Goal: Task Accomplishment & Management: Use online tool/utility

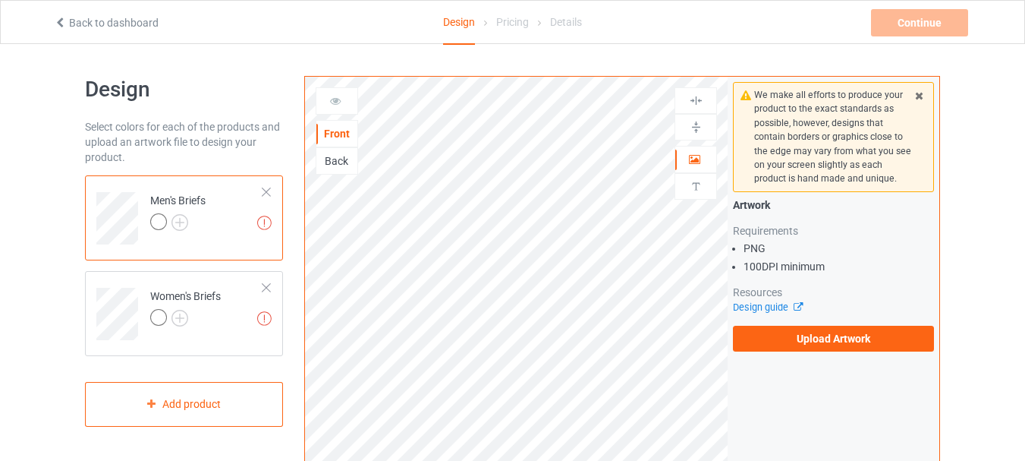
click at [272, 187] on div "Missing artworks Men's Briefs" at bounding box center [184, 217] width 198 height 85
click at [264, 191] on div at bounding box center [266, 192] width 11 height 11
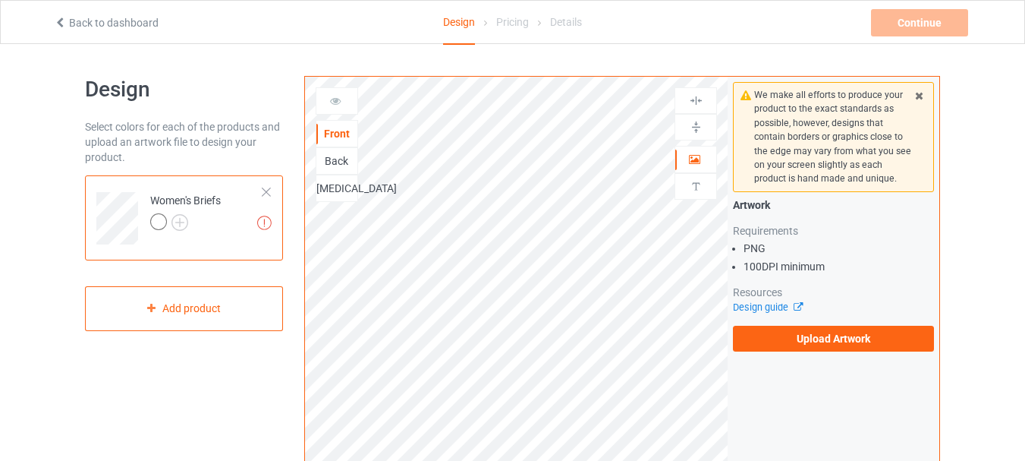
click at [264, 191] on div at bounding box center [266, 192] width 11 height 11
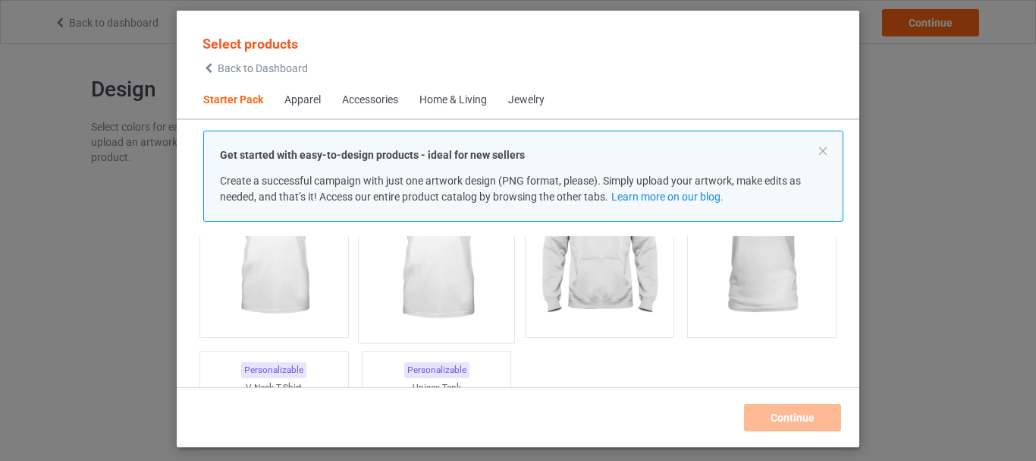
scroll to position [20, 0]
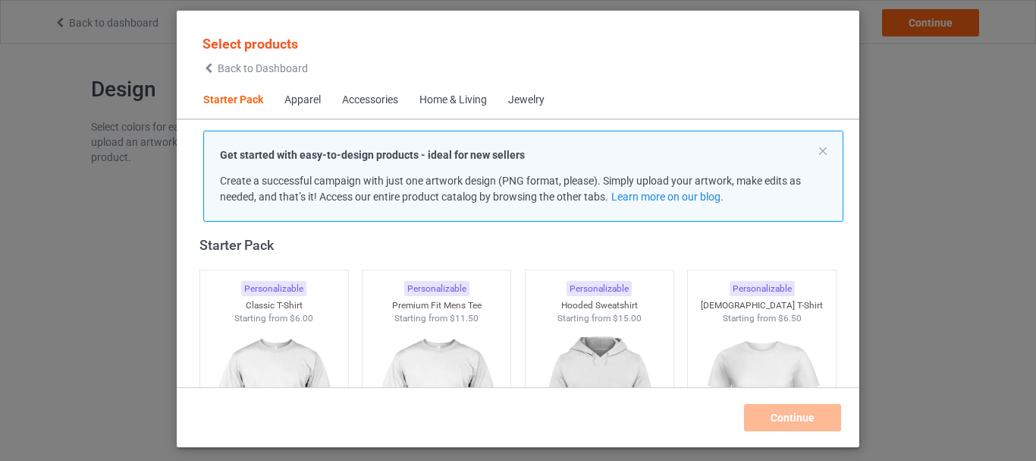
click at [301, 105] on div "Apparel" at bounding box center [303, 100] width 36 height 15
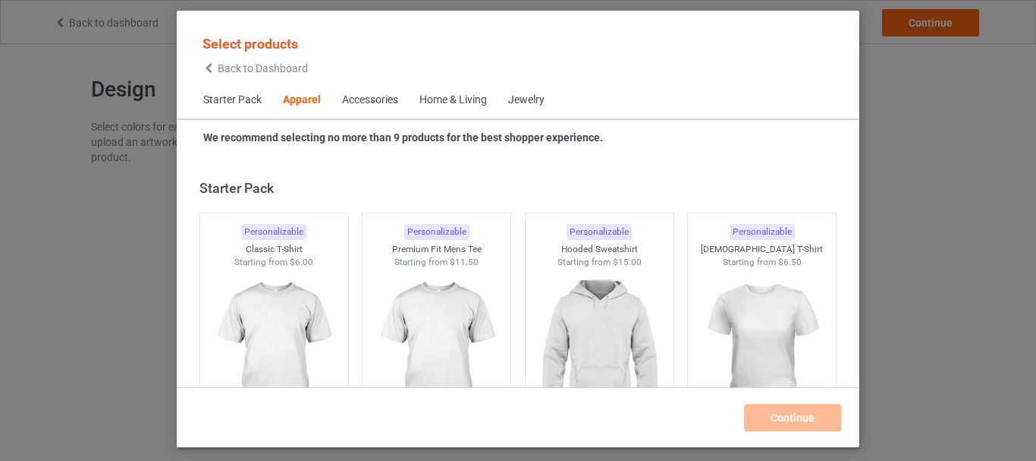
click at [86, 55] on div "Select products Back to Dashboard Starter Pack Apparel Accessories Home & Livin…" at bounding box center [518, 230] width 1036 height 461
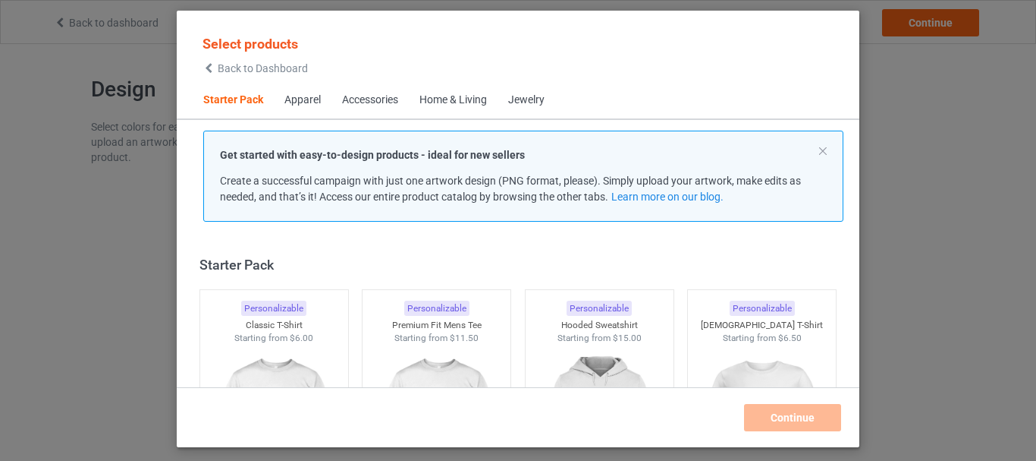
click at [822, 159] on p "Get started with easy-to-design products - ideal for new sellers" at bounding box center [523, 154] width 607 height 15
click at [822, 154] on button at bounding box center [823, 151] width 8 height 8
